Goal: Task Accomplishment & Management: Manage account settings

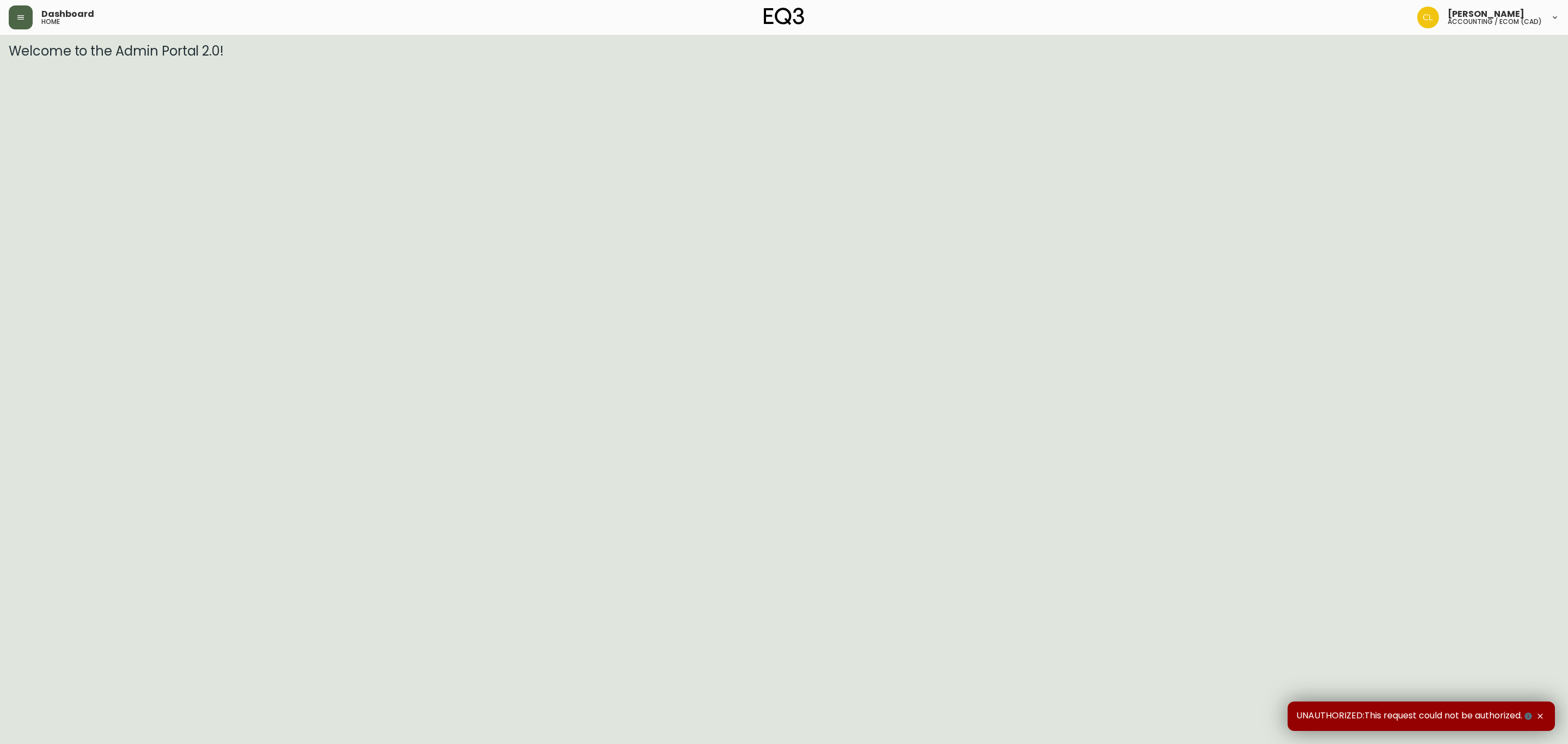
click at [16, 23] on button "button" at bounding box center [20, 17] width 24 height 24
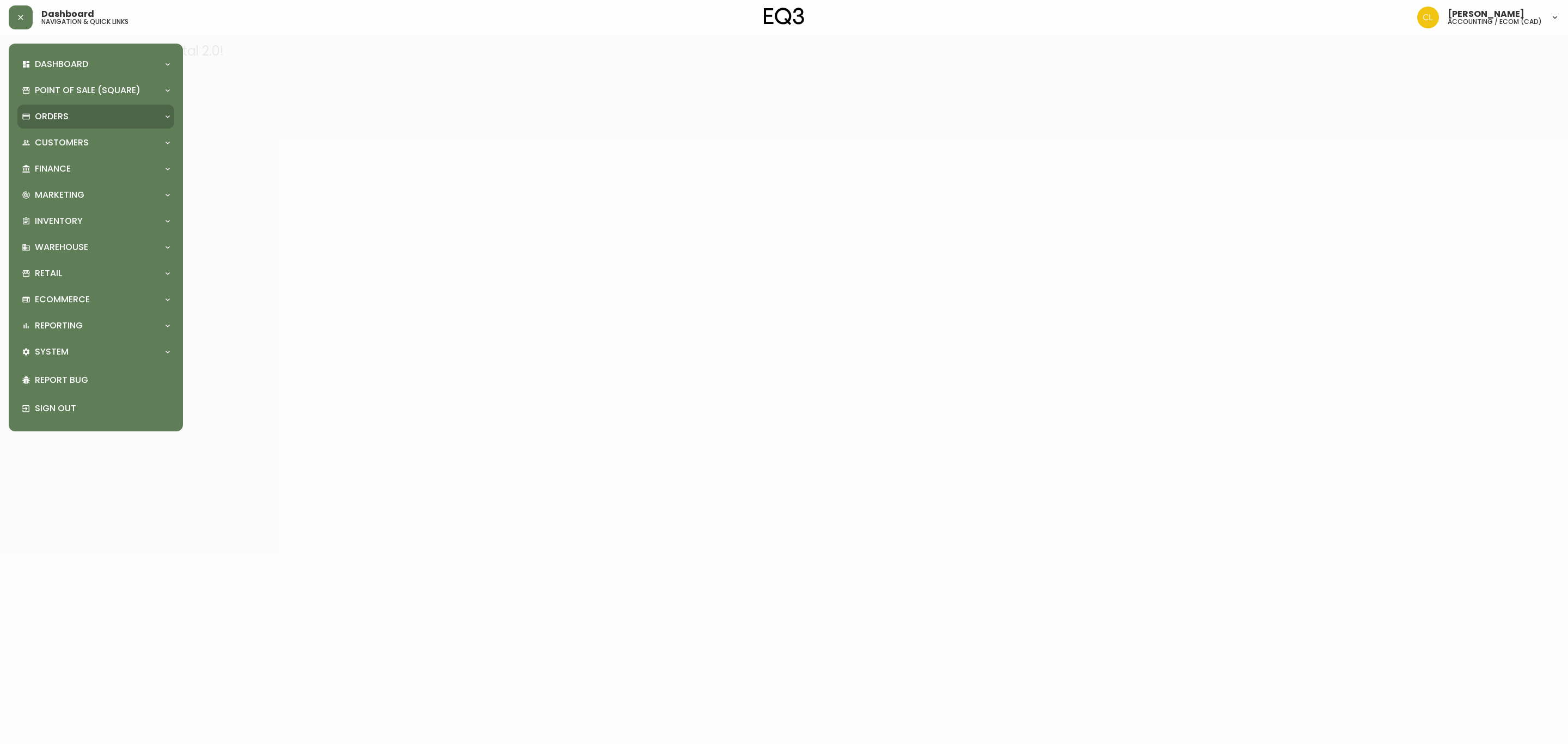
click at [52, 105] on div "Orders" at bounding box center [96, 116] width 157 height 24
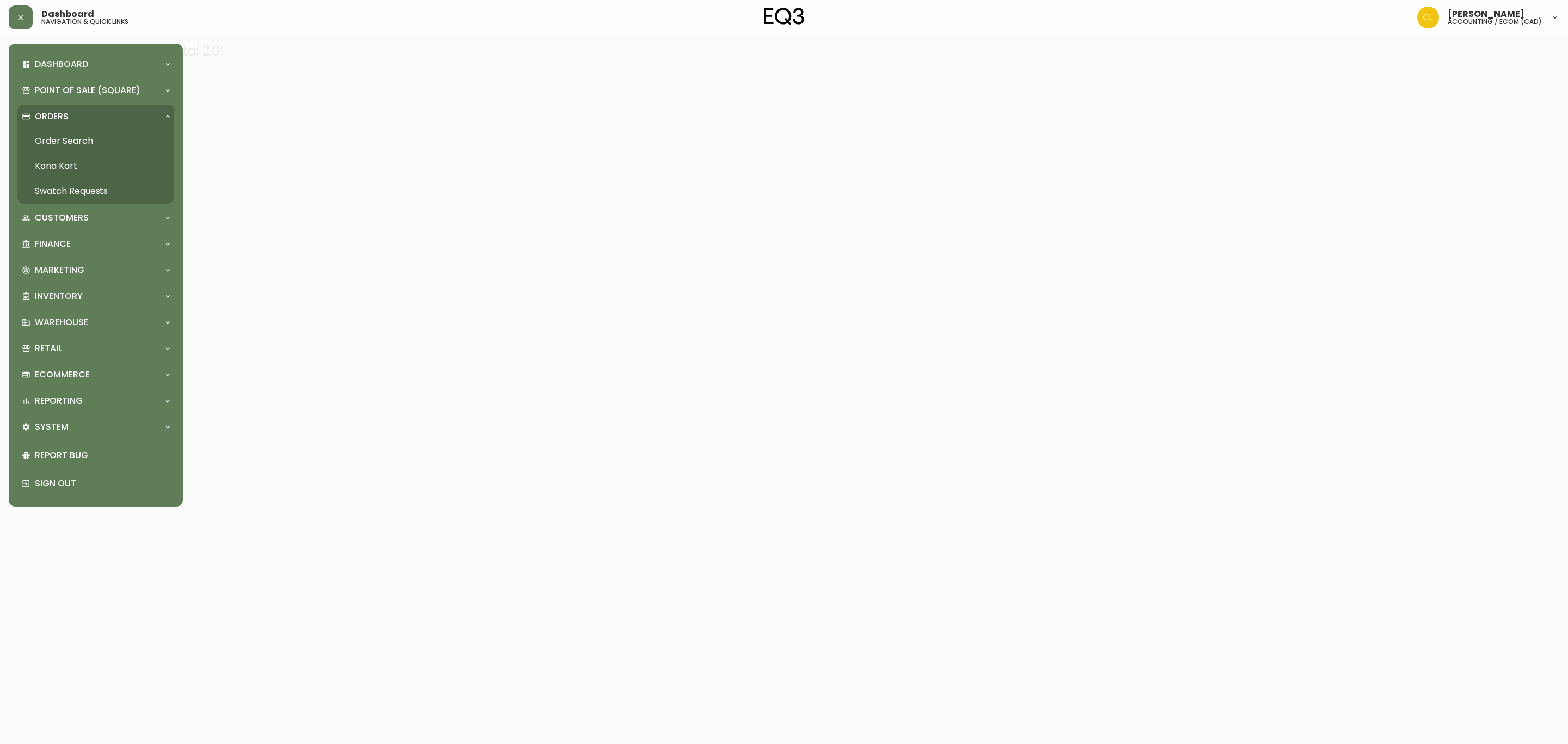
click at [62, 137] on link "Order Search" at bounding box center [96, 141] width 157 height 25
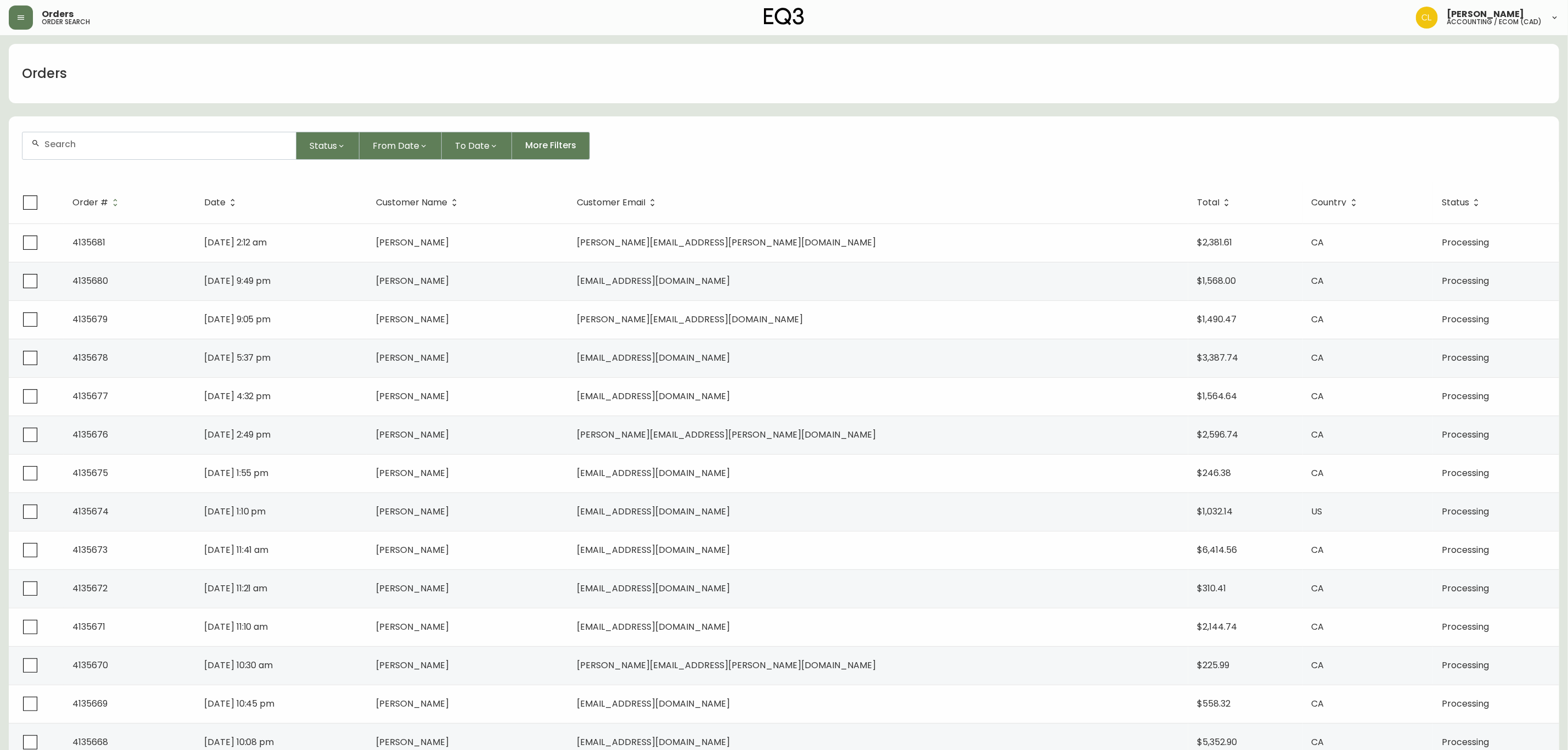
click at [186, 155] on div at bounding box center [159, 146] width 273 height 27
paste input "4116482"
type input "4116482"
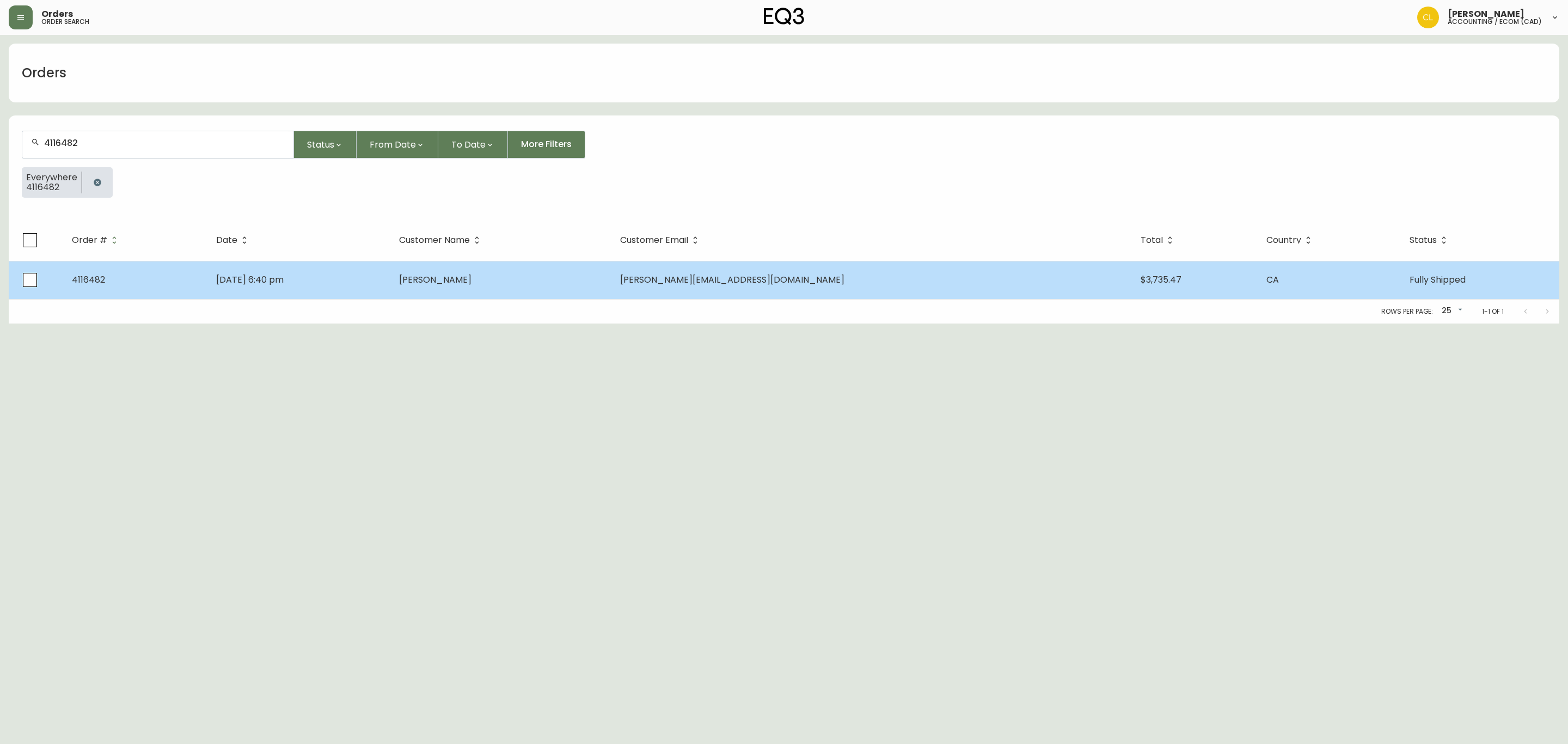
click at [476, 273] on td "[PERSON_NAME]" at bounding box center [500, 279] width 220 height 38
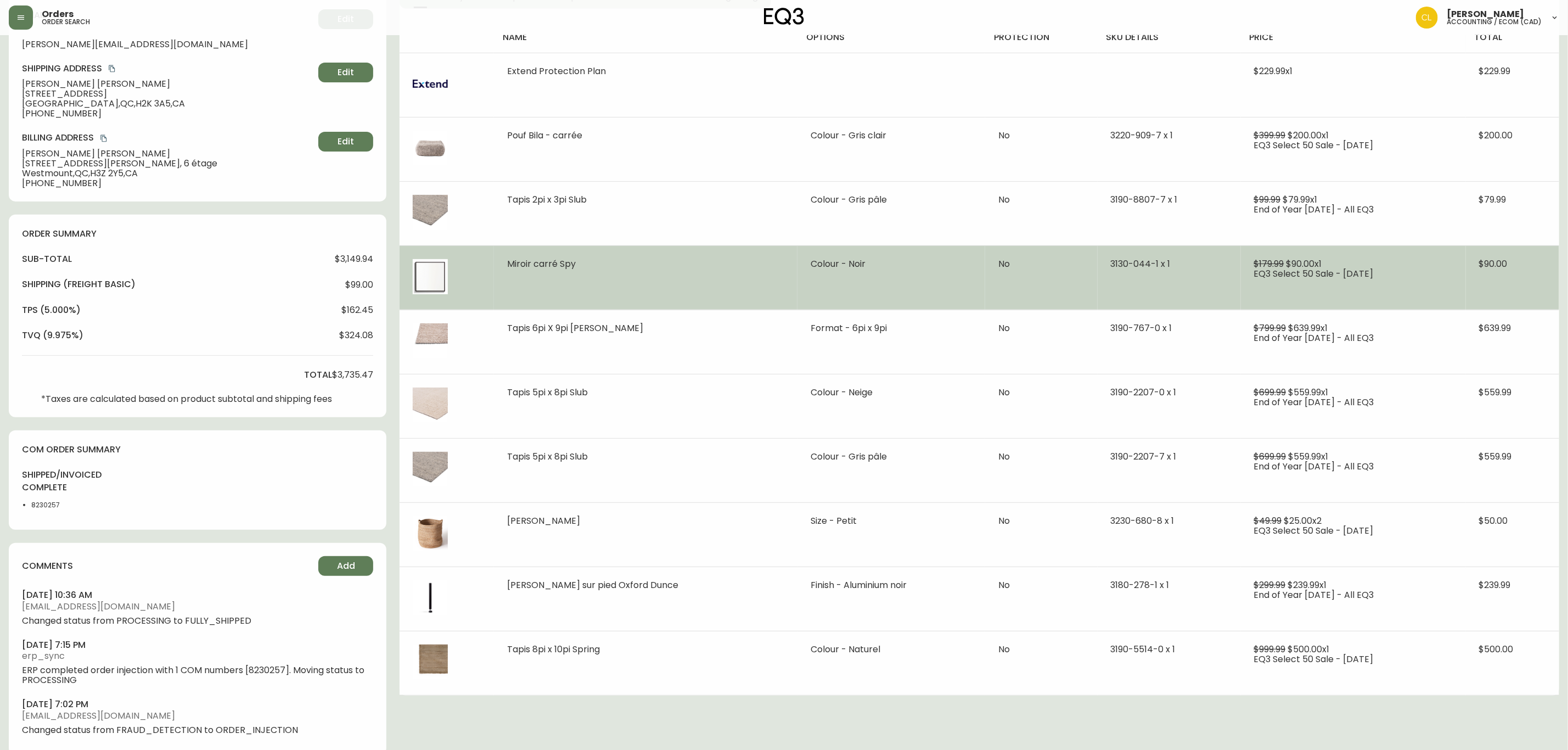
scroll to position [203, 0]
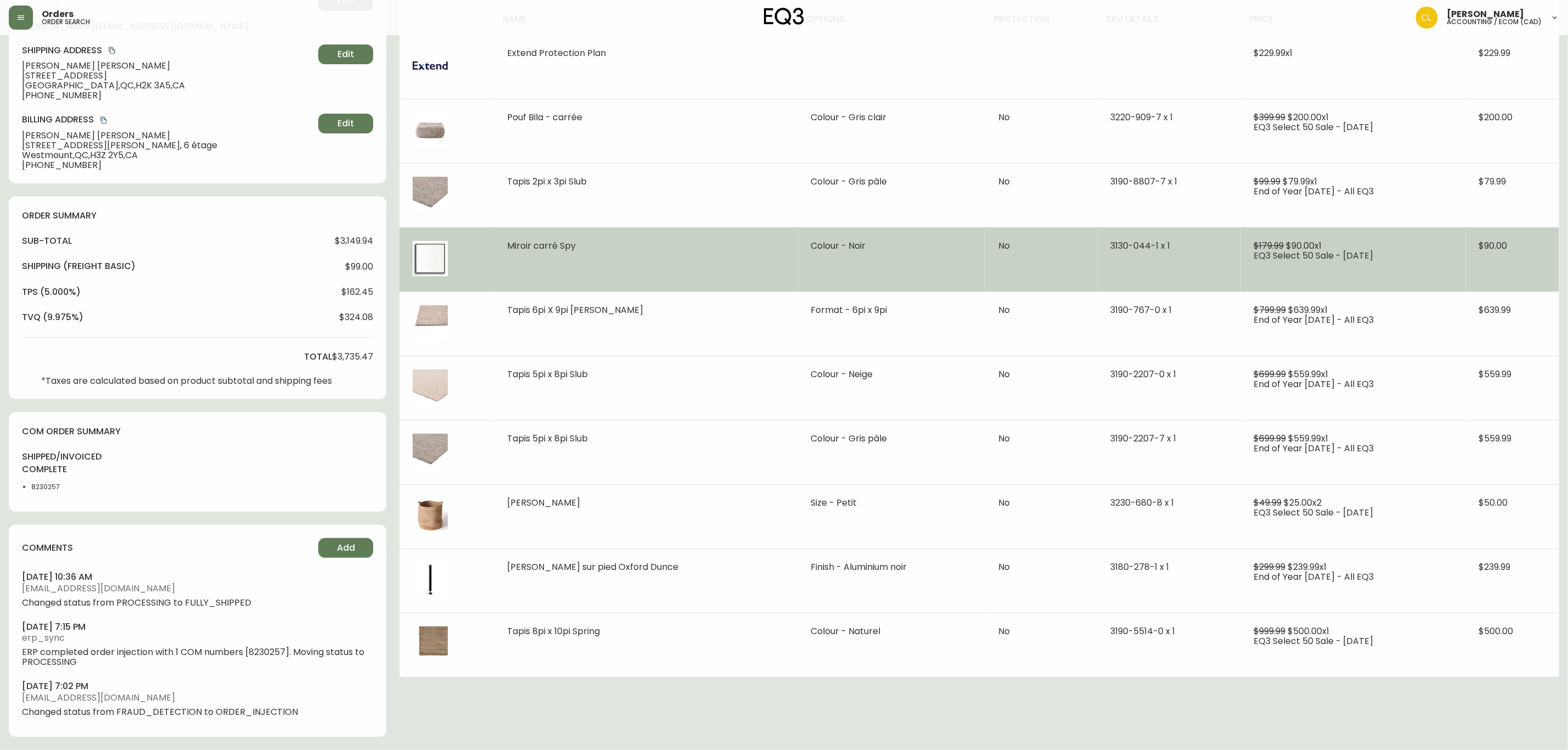
type input "Fully Shipped"
select select "FULLY_SHIPPED"
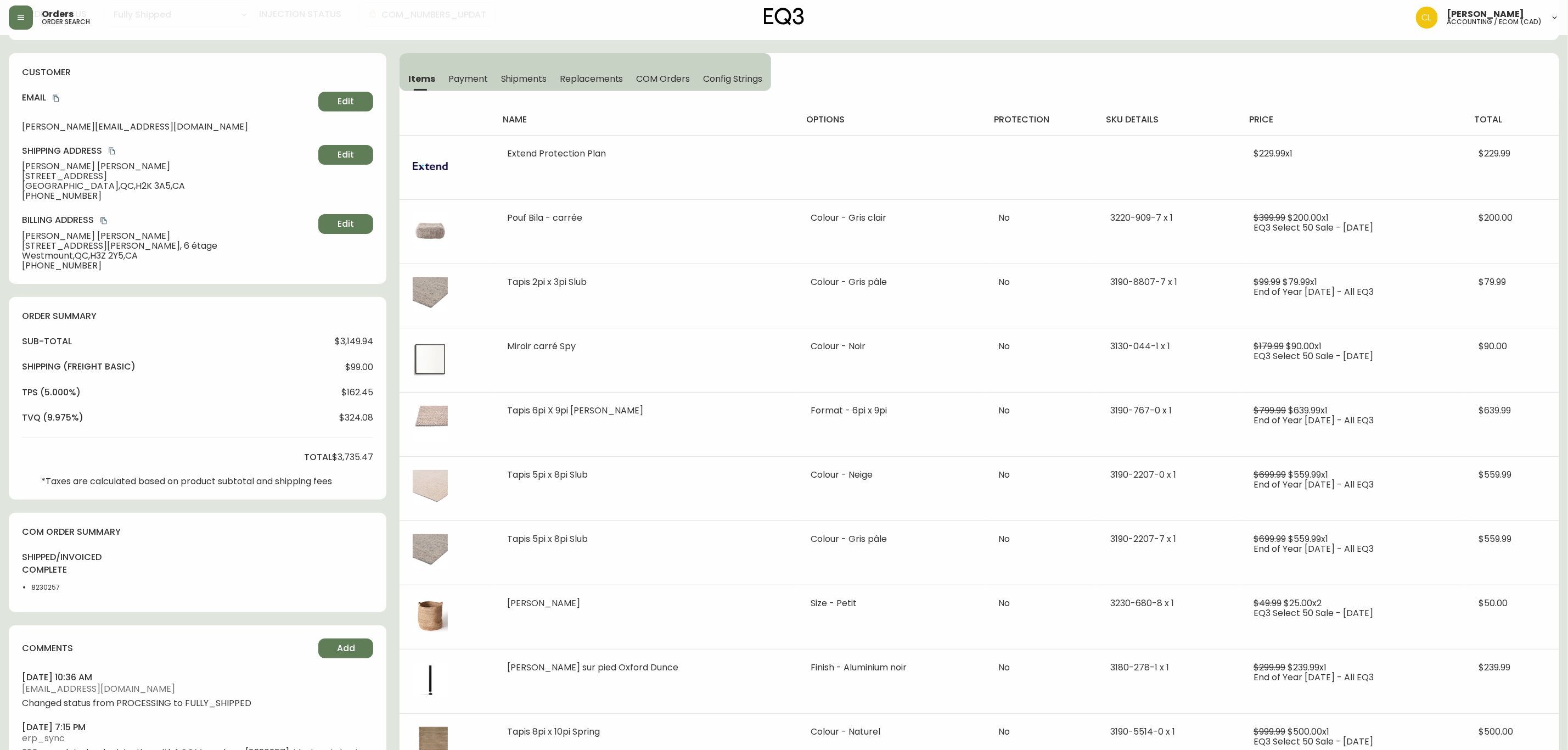
scroll to position [0, 0]
